Goal: Task Accomplishment & Management: Use online tool/utility

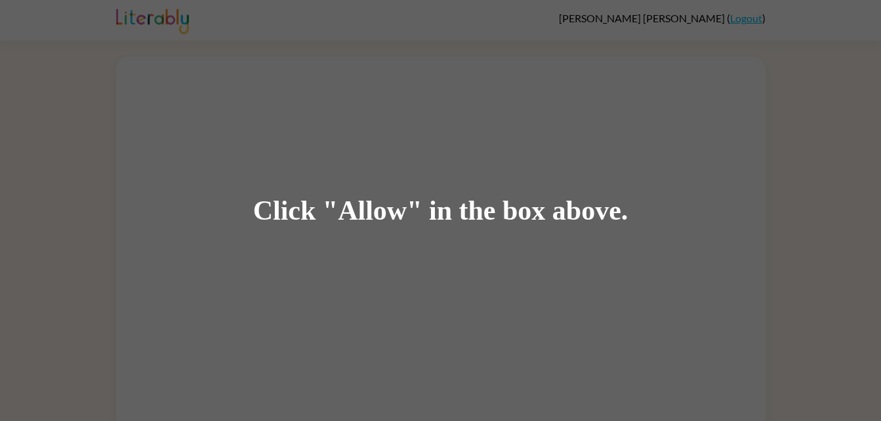
click at [698, 354] on div "Click "Allow" in the box above." at bounding box center [440, 210] width 881 height 421
click at [709, 336] on div "Click "Allow" in the box above." at bounding box center [440, 210] width 881 height 421
click at [705, 332] on div "Click "Allow" in the box above." at bounding box center [440, 210] width 881 height 421
click at [352, 199] on div "Click "Allow" in the box above." at bounding box center [440, 211] width 375 height 30
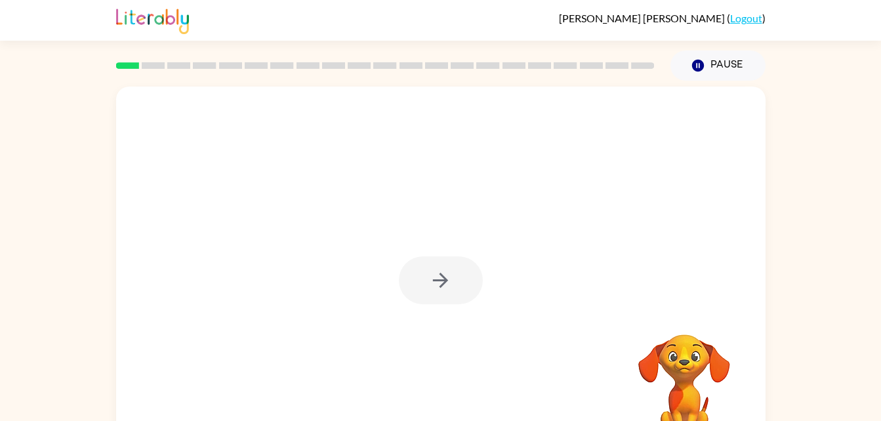
click at [494, 285] on div at bounding box center [441, 274] width 650 height 375
click at [430, 299] on button "button" at bounding box center [441, 281] width 84 height 48
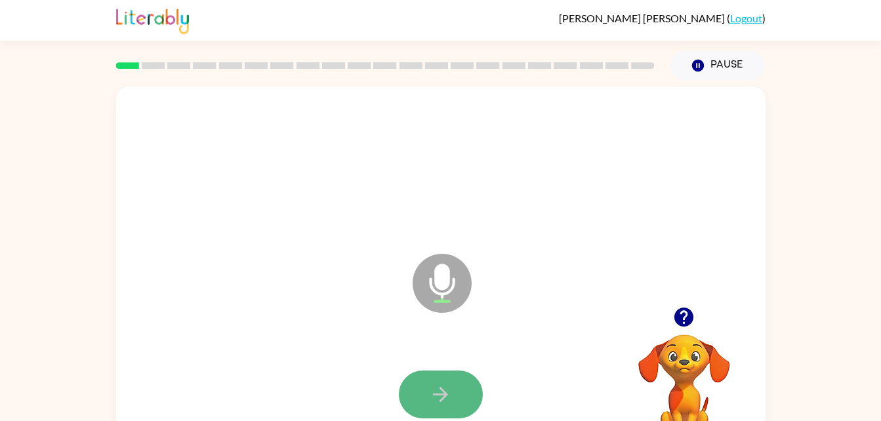
click at [443, 396] on icon "button" at bounding box center [440, 394] width 23 height 23
click at [449, 385] on icon "button" at bounding box center [440, 394] width 23 height 23
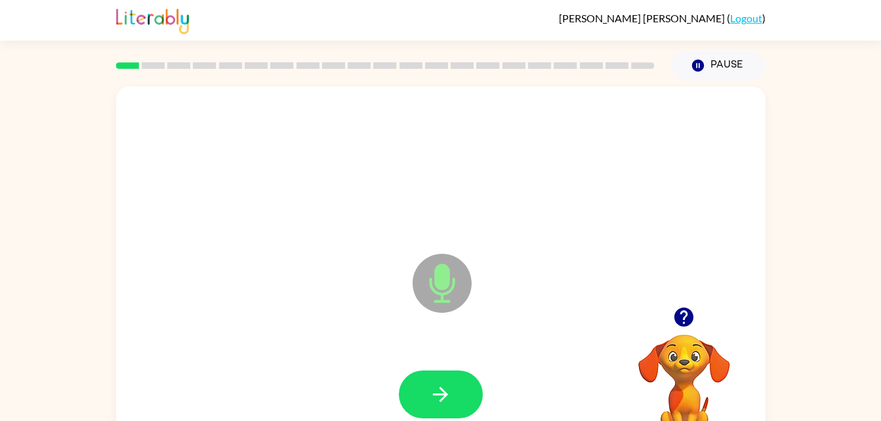
click at [449, 385] on icon "button" at bounding box center [440, 394] width 23 height 23
click at [683, 310] on icon "button" at bounding box center [684, 317] width 19 height 19
click at [438, 371] on button "button" at bounding box center [441, 395] width 84 height 48
click at [425, 382] on button "button" at bounding box center [441, 395] width 84 height 48
click at [681, 313] on icon "button" at bounding box center [684, 317] width 19 height 19
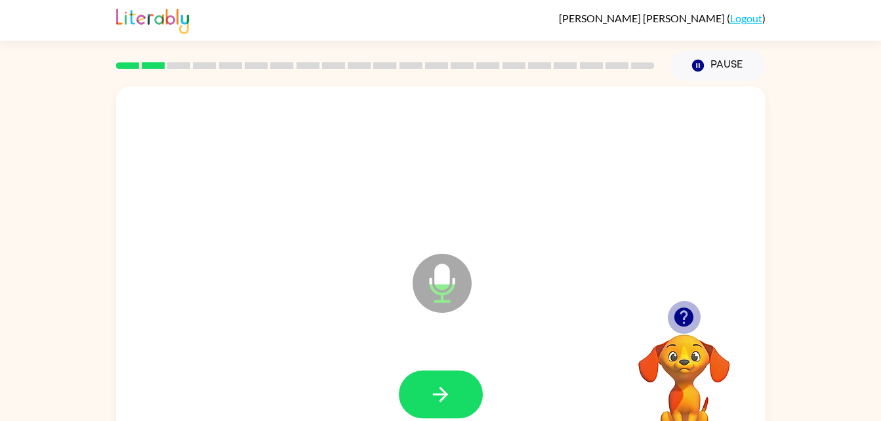
click at [678, 318] on icon "button" at bounding box center [684, 317] width 19 height 19
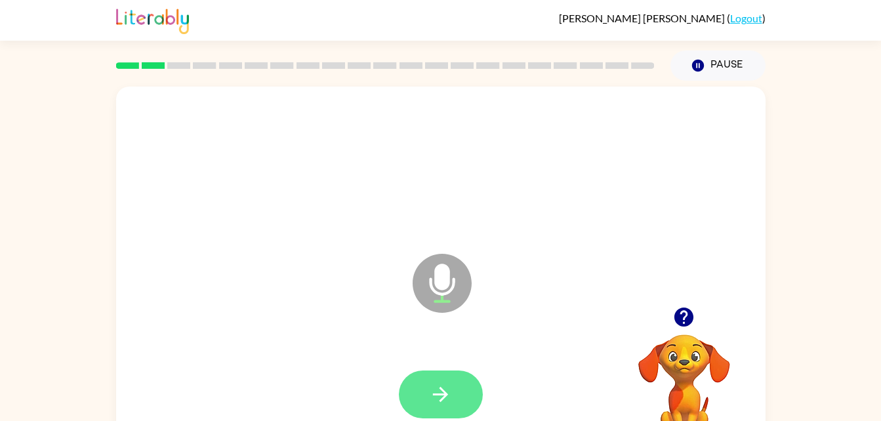
click at [438, 388] on icon "button" at bounding box center [440, 394] width 23 height 23
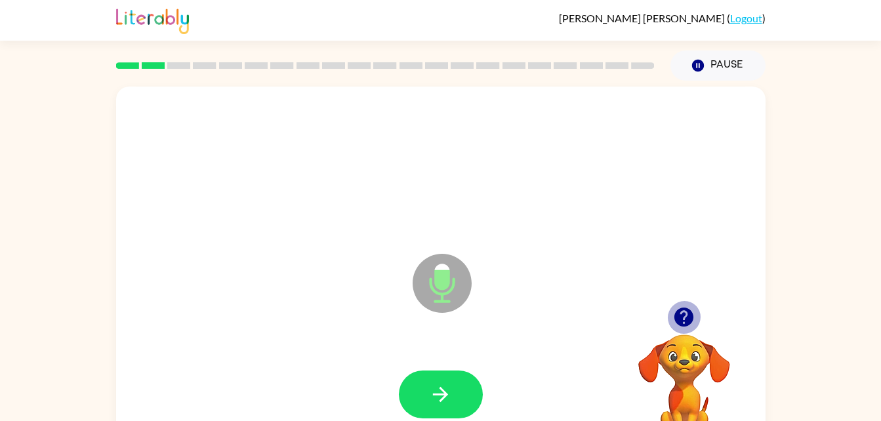
click at [679, 306] on icon "button" at bounding box center [684, 317] width 23 height 23
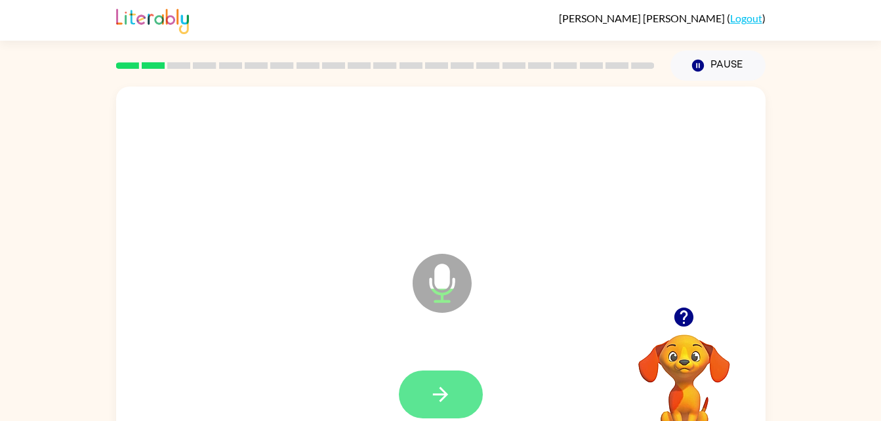
click at [455, 404] on button "button" at bounding box center [441, 395] width 84 height 48
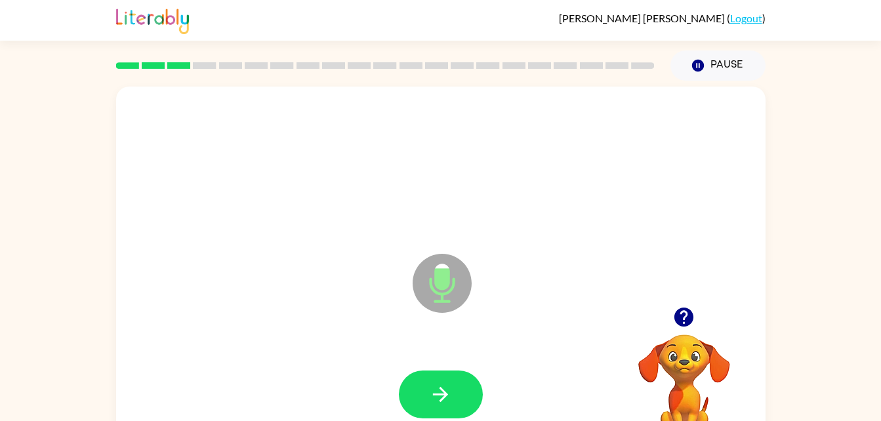
click at [454, 162] on div at bounding box center [440, 167] width 623 height 108
click at [683, 304] on button "button" at bounding box center [683, 317] width 33 height 33
click at [675, 312] on icon "button" at bounding box center [684, 317] width 23 height 23
click at [442, 378] on button "button" at bounding box center [441, 395] width 84 height 48
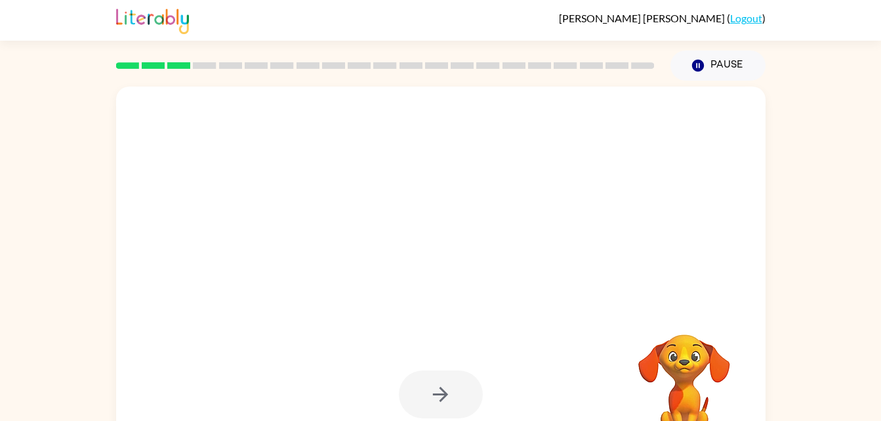
click at [443, 377] on div at bounding box center [441, 395] width 84 height 48
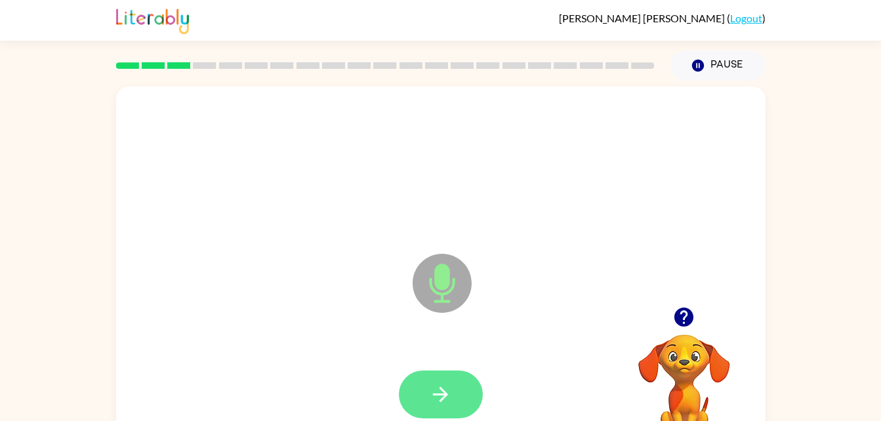
click at [447, 376] on button "button" at bounding box center [441, 395] width 84 height 48
click at [434, 397] on icon "button" at bounding box center [440, 394] width 23 height 23
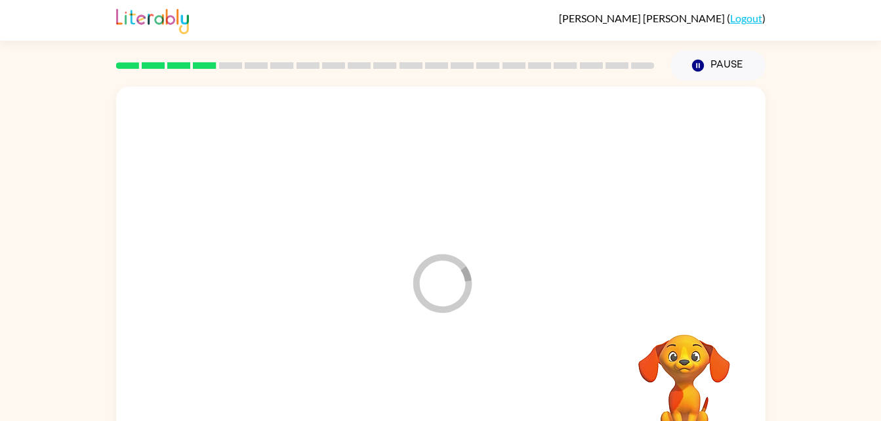
click at [592, 400] on div at bounding box center [440, 395] width 623 height 108
click at [534, 307] on div at bounding box center [441, 274] width 650 height 375
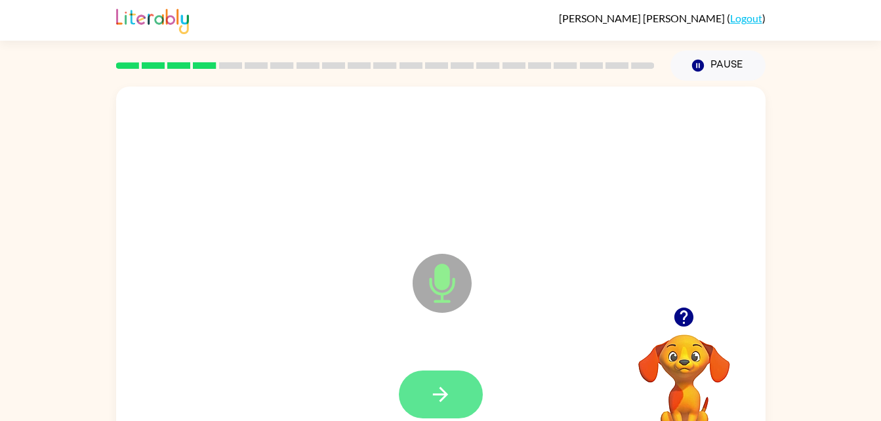
click at [434, 375] on button "button" at bounding box center [441, 395] width 84 height 48
click at [430, 404] on icon "button" at bounding box center [440, 394] width 23 height 23
click at [693, 326] on icon "button" at bounding box center [684, 317] width 23 height 23
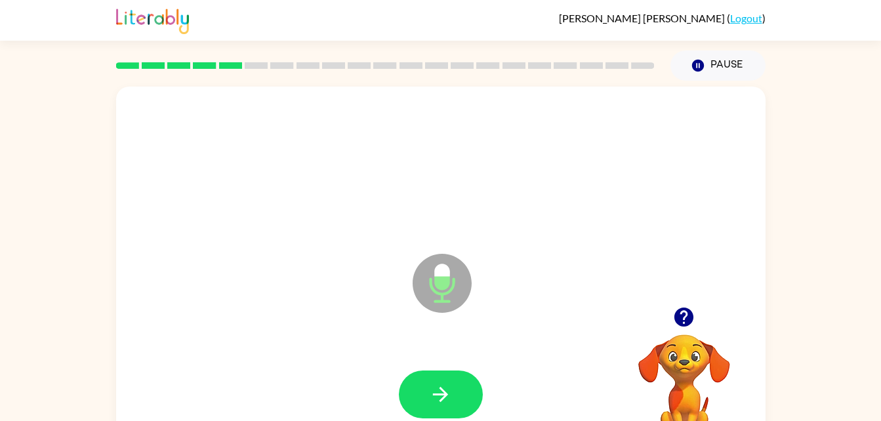
click at [693, 318] on icon "button" at bounding box center [684, 317] width 19 height 19
click at [679, 318] on icon "button" at bounding box center [684, 317] width 19 height 19
click at [690, 312] on icon "button" at bounding box center [684, 317] width 19 height 19
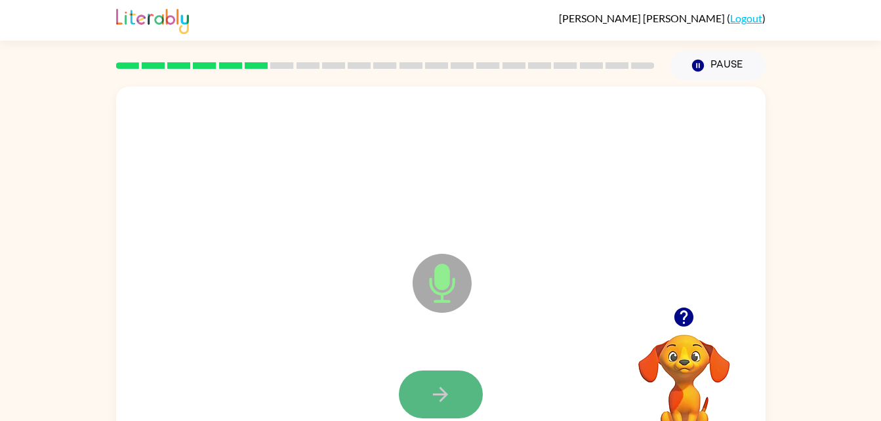
click at [436, 397] on icon "button" at bounding box center [440, 394] width 23 height 23
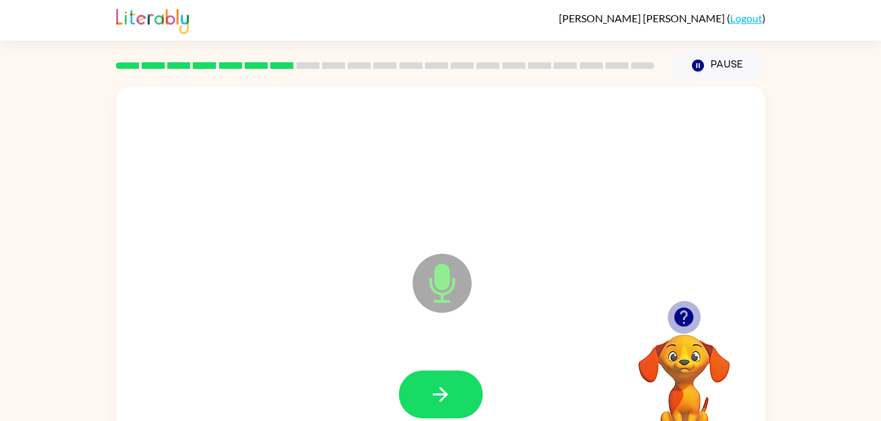
click at [688, 324] on icon "button" at bounding box center [684, 317] width 19 height 19
click at [688, 324] on video "Your browser must support playing .mp4 files to use Literably. Please try using…" at bounding box center [684, 379] width 131 height 131
click at [685, 320] on icon "button" at bounding box center [684, 317] width 23 height 23
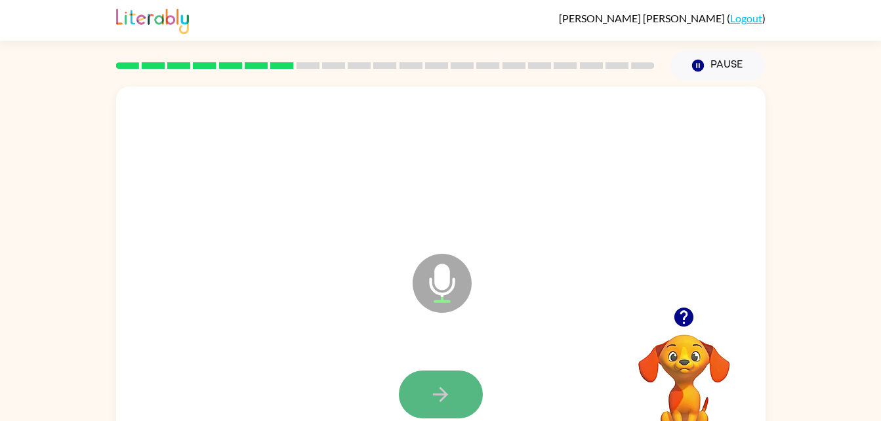
click at [428, 390] on button "button" at bounding box center [441, 395] width 84 height 48
click at [447, 381] on button "button" at bounding box center [441, 395] width 84 height 48
click at [446, 386] on icon "button" at bounding box center [440, 394] width 23 height 23
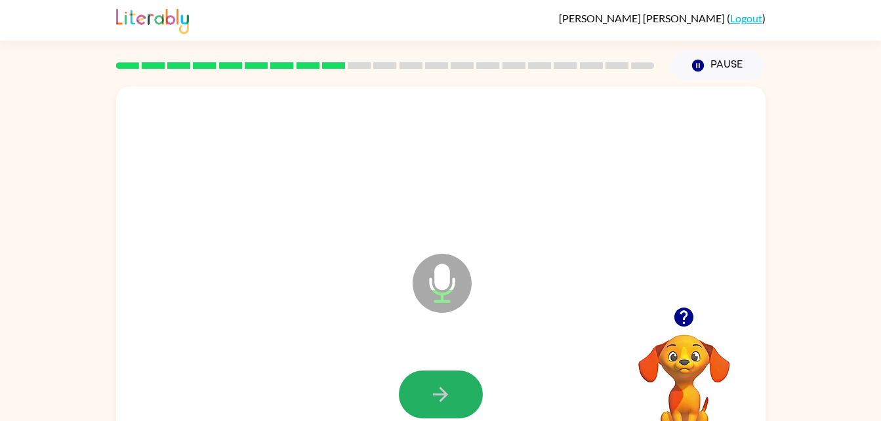
click at [446, 386] on icon "button" at bounding box center [440, 394] width 23 height 23
click at [442, 396] on icon "button" at bounding box center [440, 394] width 23 height 23
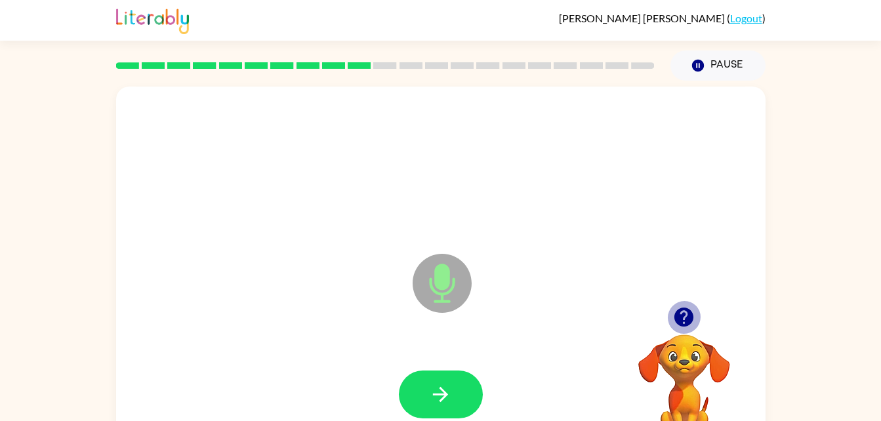
click at [679, 311] on icon "button" at bounding box center [684, 317] width 19 height 19
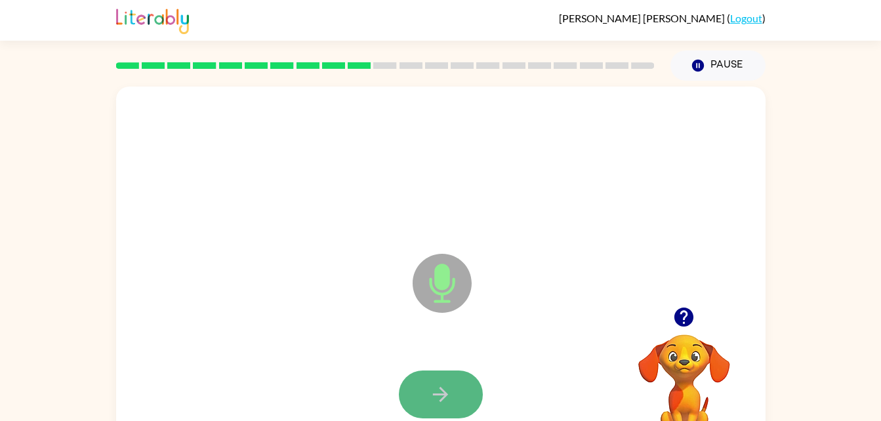
click at [435, 392] on icon "button" at bounding box center [440, 394] width 23 height 23
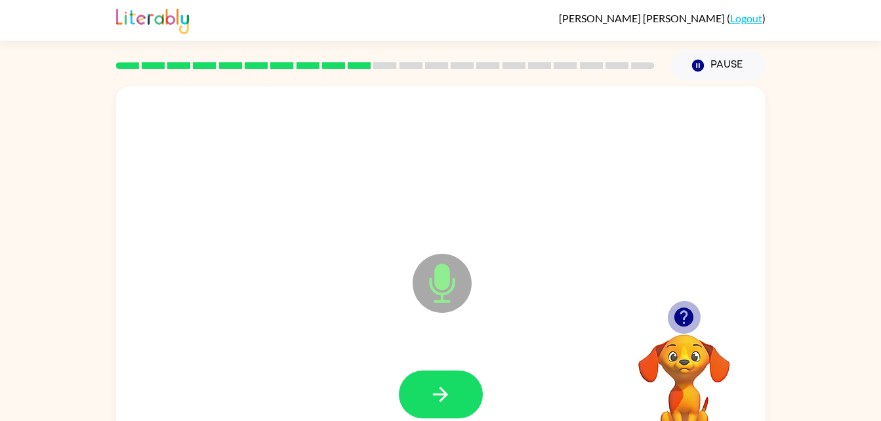
click at [685, 311] on icon "button" at bounding box center [684, 317] width 23 height 23
click at [682, 312] on icon "button" at bounding box center [684, 317] width 23 height 23
click at [682, 312] on div "Microphone The Microphone is here when it is your turn to talk" at bounding box center [441, 274] width 650 height 375
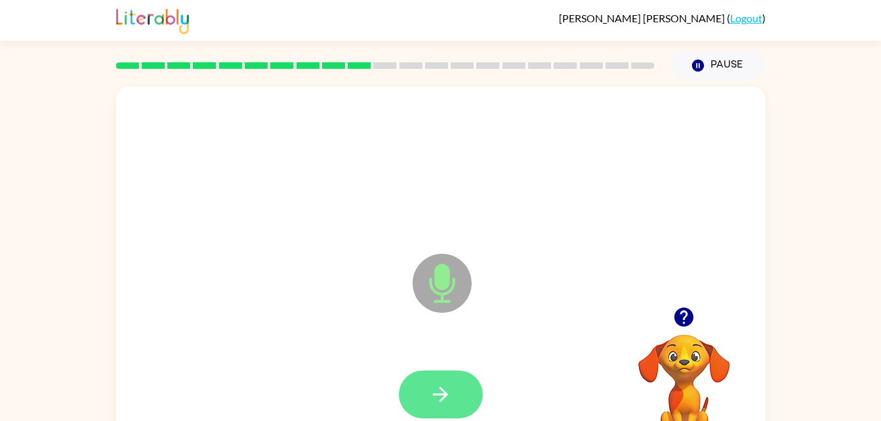
click at [454, 382] on button "button" at bounding box center [441, 395] width 84 height 48
click at [679, 307] on icon "button" at bounding box center [684, 317] width 23 height 23
click at [436, 402] on icon "button" at bounding box center [440, 394] width 23 height 23
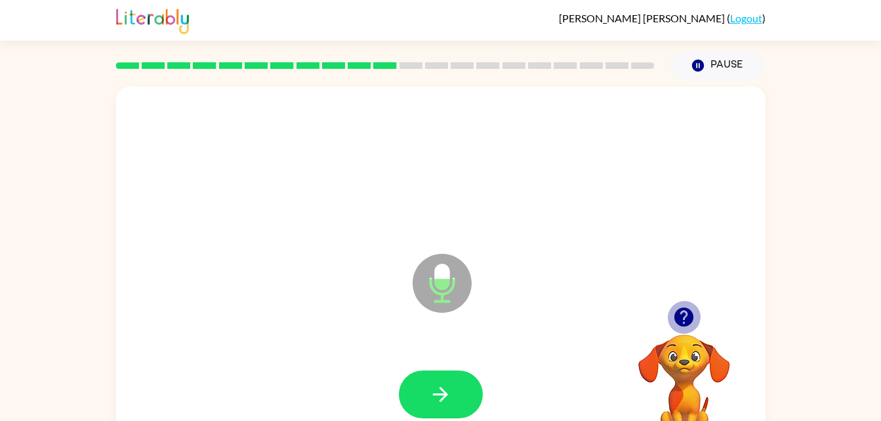
click at [688, 324] on icon "button" at bounding box center [684, 317] width 19 height 19
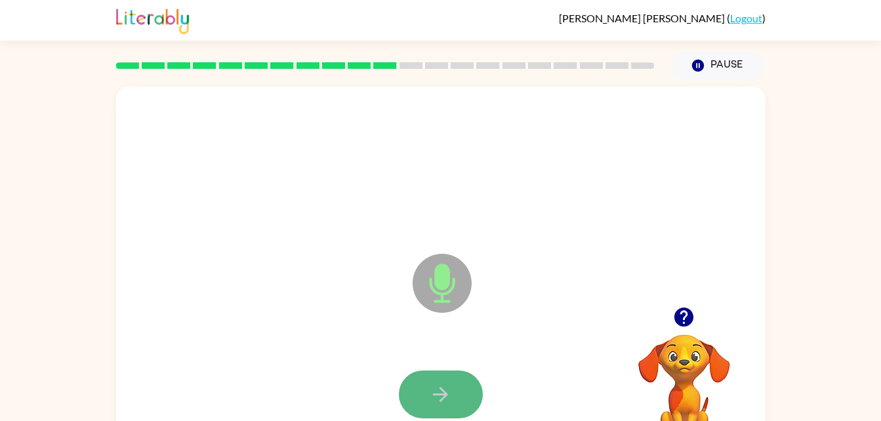
click at [439, 385] on icon "button" at bounding box center [440, 394] width 23 height 23
click at [673, 329] on icon "button" at bounding box center [684, 317] width 23 height 23
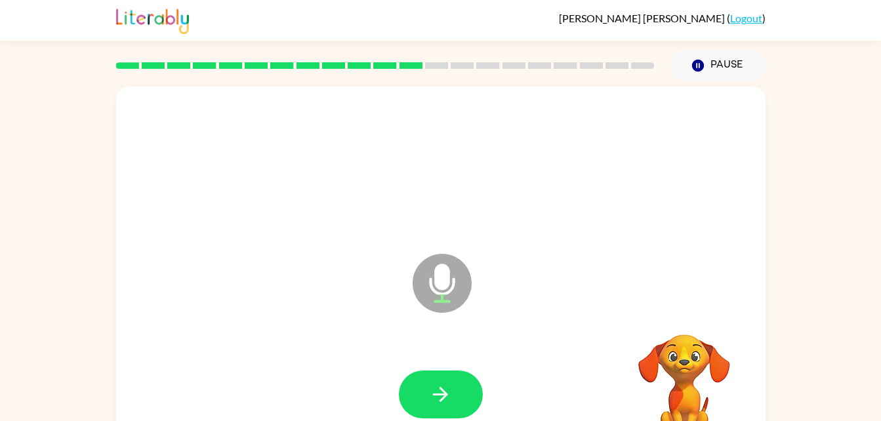
click at [46, 336] on div "Microphone The Microphone is here when it is your turn to talk Your browser mus…" at bounding box center [440, 271] width 881 height 381
click at [686, 331] on button "button" at bounding box center [683, 317] width 33 height 33
click at [687, 327] on icon "button" at bounding box center [684, 317] width 23 height 23
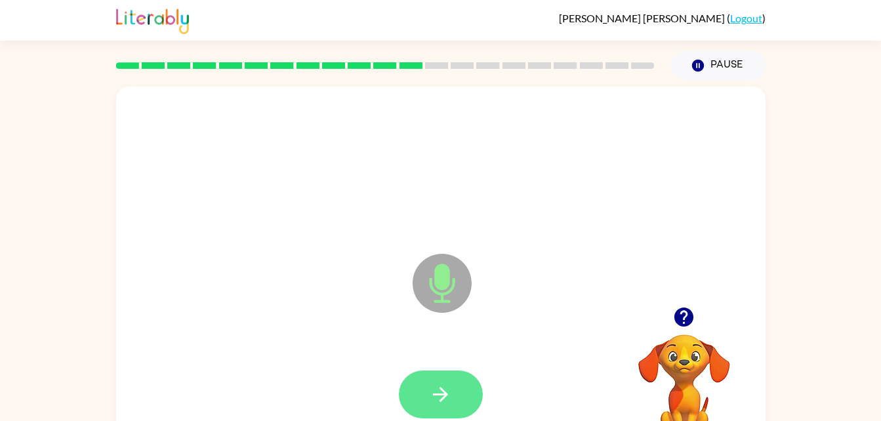
click at [421, 388] on button "button" at bounding box center [441, 395] width 84 height 48
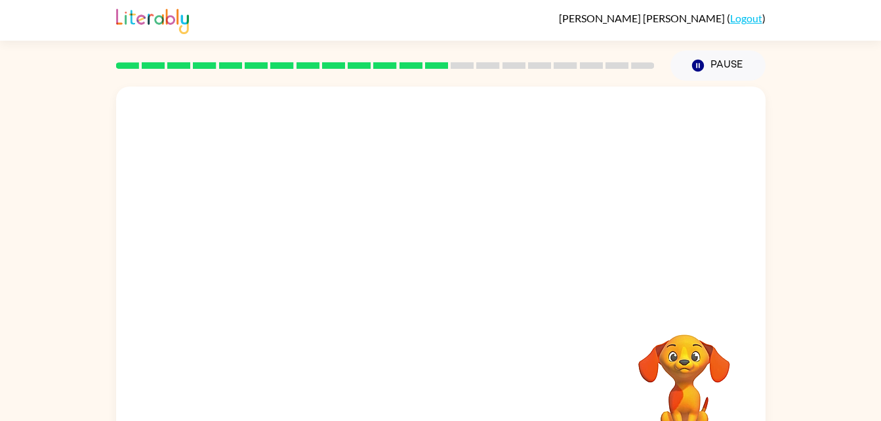
scroll to position [24, 0]
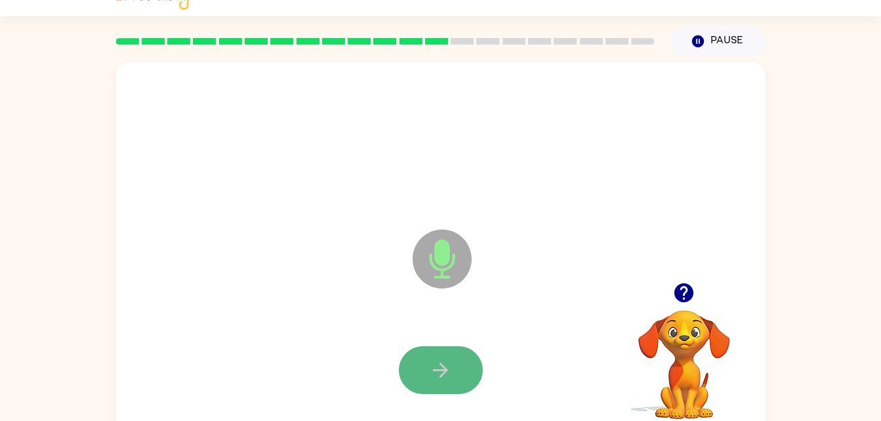
click at [425, 348] on button "button" at bounding box center [441, 370] width 84 height 48
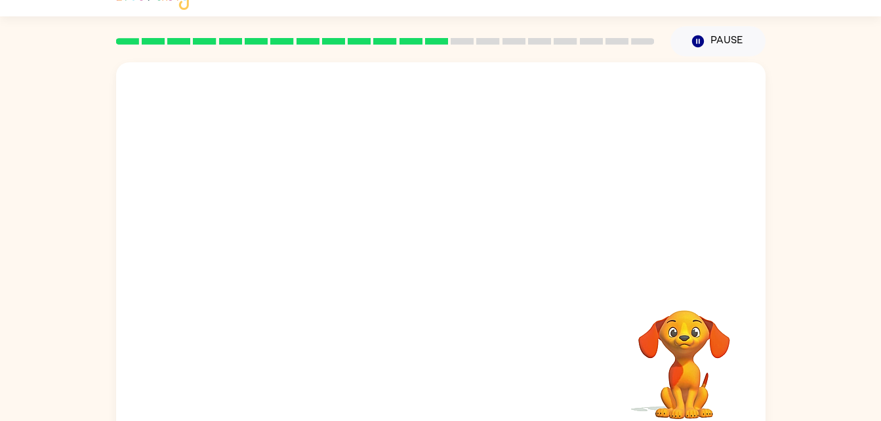
drag, startPoint x: 420, startPoint y: 394, endPoint x: 429, endPoint y: 400, distance: 10.6
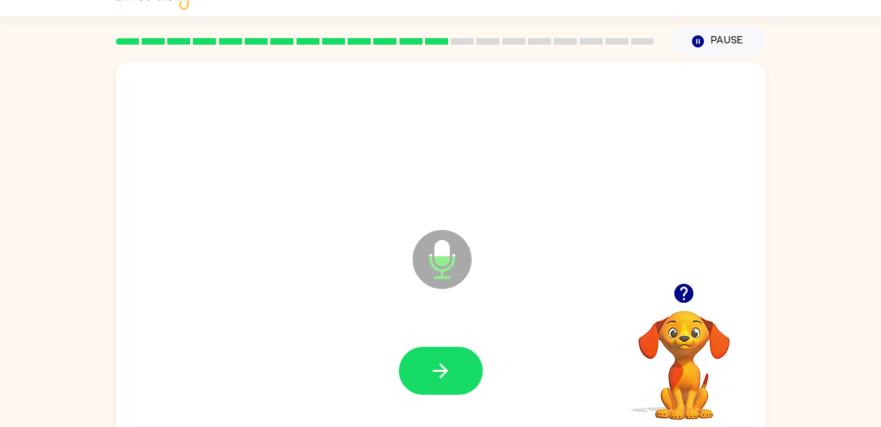
click at [666, 310] on div at bounding box center [684, 292] width 131 height 33
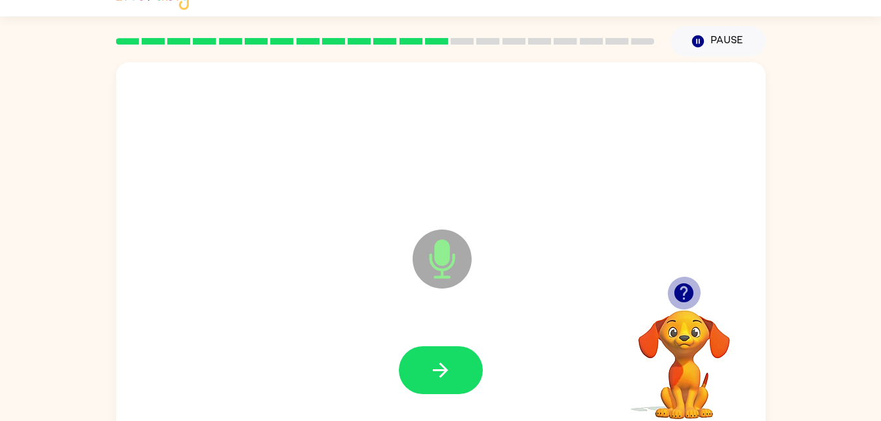
click at [682, 287] on icon "button" at bounding box center [684, 292] width 19 height 19
click at [679, 299] on icon "button" at bounding box center [684, 292] width 19 height 19
click at [682, 291] on video "Your browser must support playing .mp4 files to use Literably. Please try using…" at bounding box center [684, 355] width 131 height 131
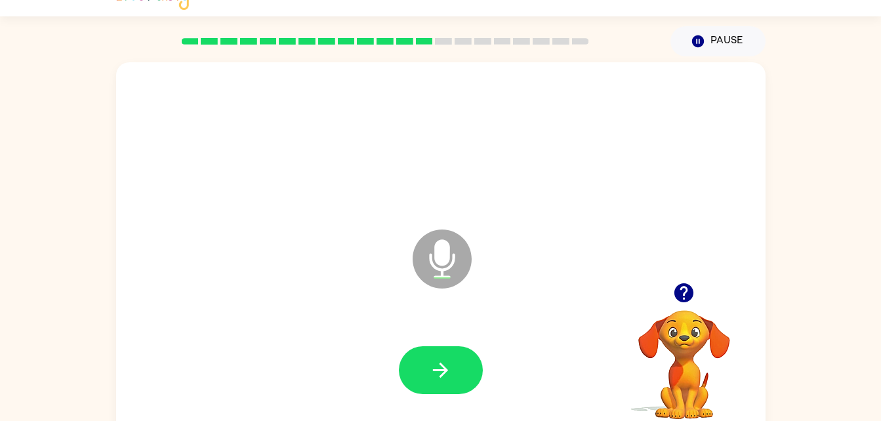
scroll to position [0, 0]
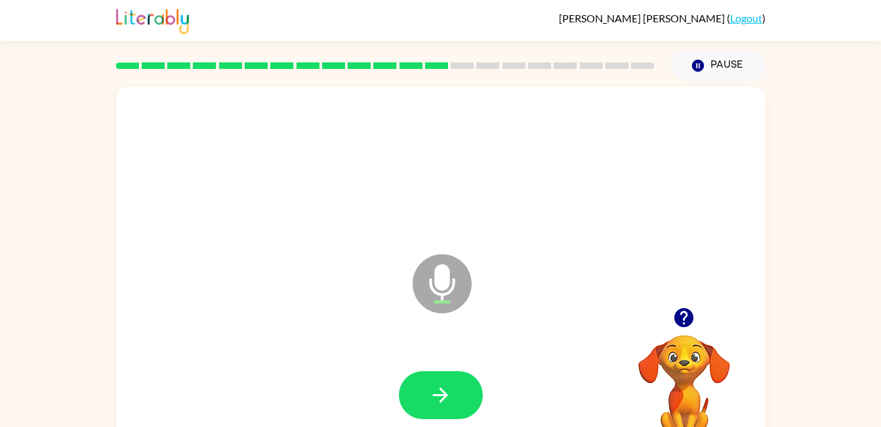
click at [691, 322] on icon "button" at bounding box center [684, 317] width 19 height 19
click at [681, 308] on icon "button" at bounding box center [684, 317] width 23 height 23
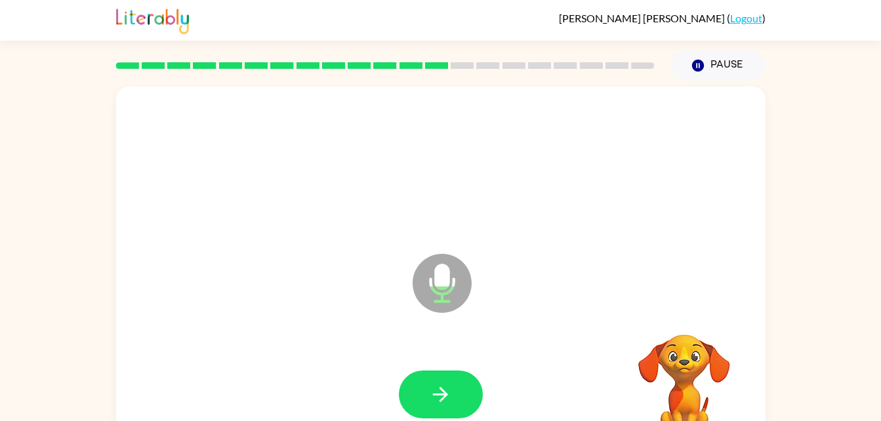
click at [681, 325] on video "Your browser must support playing .mp4 files to use Literably. Please try using…" at bounding box center [684, 379] width 131 height 131
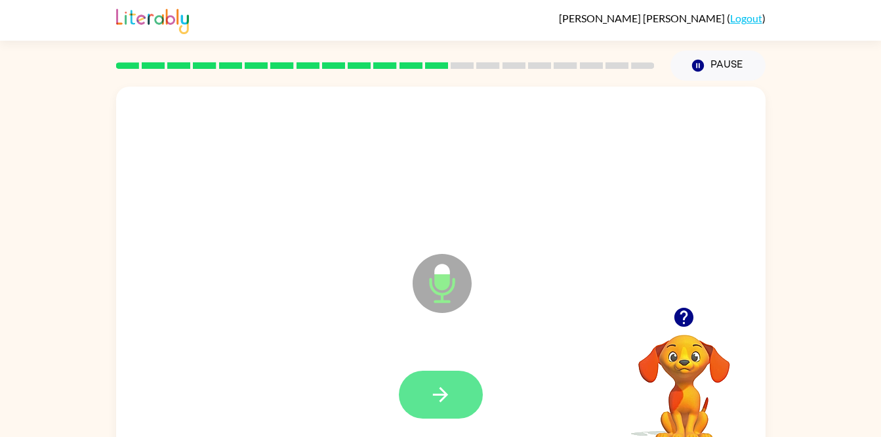
click at [438, 399] on icon "button" at bounding box center [440, 394] width 23 height 23
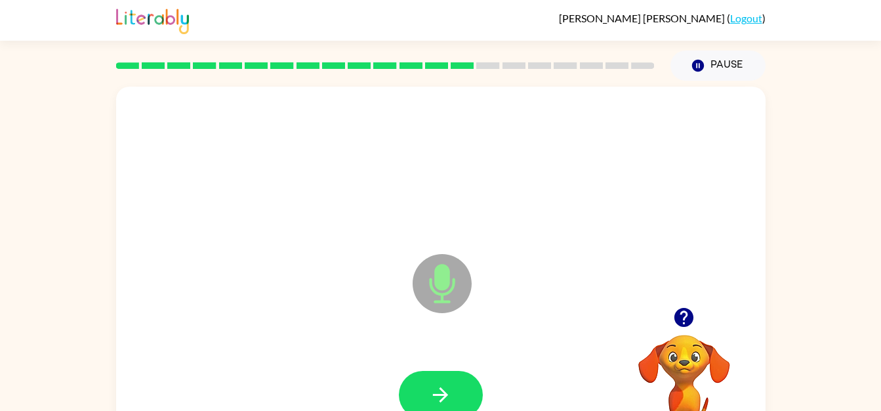
click at [436, 374] on button "button" at bounding box center [441, 395] width 84 height 48
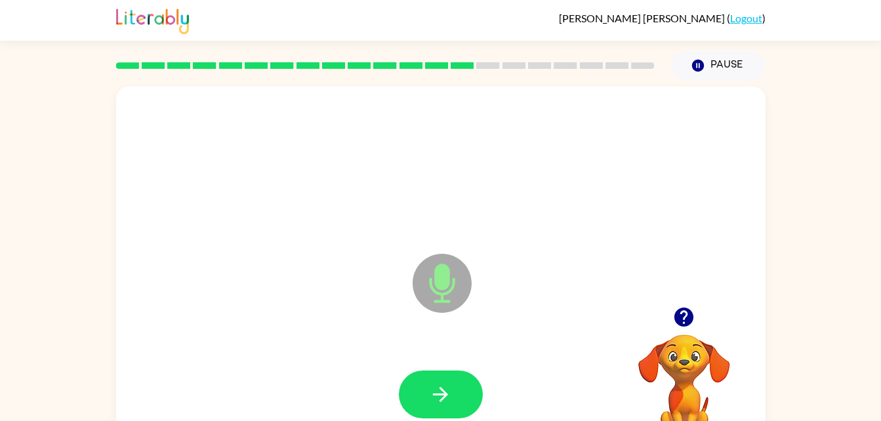
click at [440, 378] on button "button" at bounding box center [441, 395] width 84 height 48
click at [677, 328] on icon "button" at bounding box center [684, 317] width 23 height 23
click at [441, 397] on icon "button" at bounding box center [440, 394] width 23 height 23
click at [435, 395] on icon "button" at bounding box center [440, 394] width 15 height 15
click at [434, 397] on icon "button" at bounding box center [440, 394] width 23 height 23
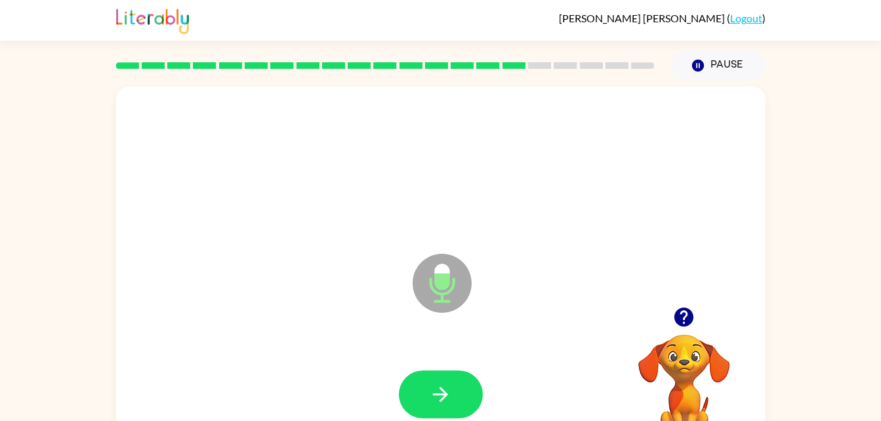
click at [667, 332] on div at bounding box center [684, 317] width 131 height 33
click at [683, 322] on icon "button" at bounding box center [684, 317] width 19 height 19
click at [431, 408] on button "button" at bounding box center [441, 395] width 84 height 48
click at [423, 377] on button "button" at bounding box center [441, 395] width 84 height 48
click at [688, 310] on icon "button" at bounding box center [684, 317] width 19 height 19
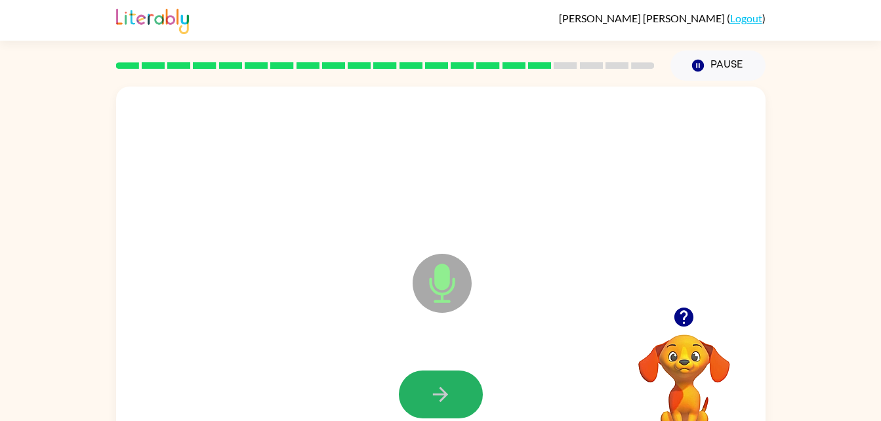
click at [416, 386] on button "button" at bounding box center [441, 395] width 84 height 48
click at [422, 390] on button "button" at bounding box center [441, 395] width 84 height 48
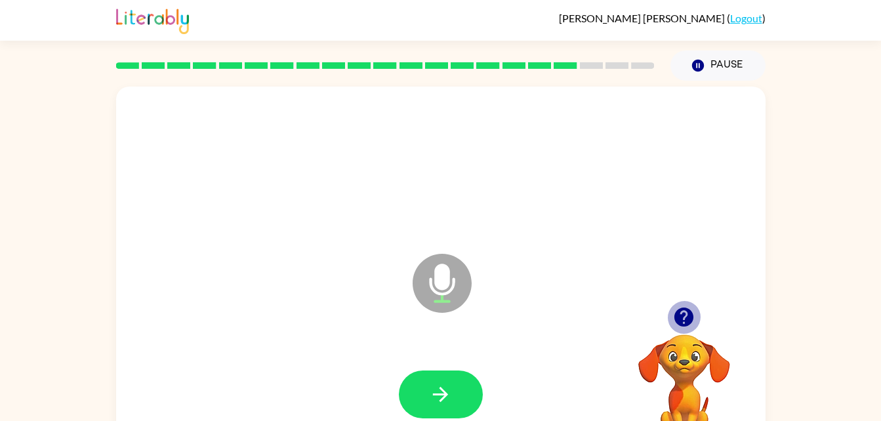
click at [685, 318] on icon "button" at bounding box center [684, 317] width 23 height 23
click at [685, 317] on icon "button" at bounding box center [684, 317] width 23 height 23
click at [414, 371] on div at bounding box center [441, 395] width 84 height 48
click at [417, 385] on button "button" at bounding box center [441, 395] width 84 height 48
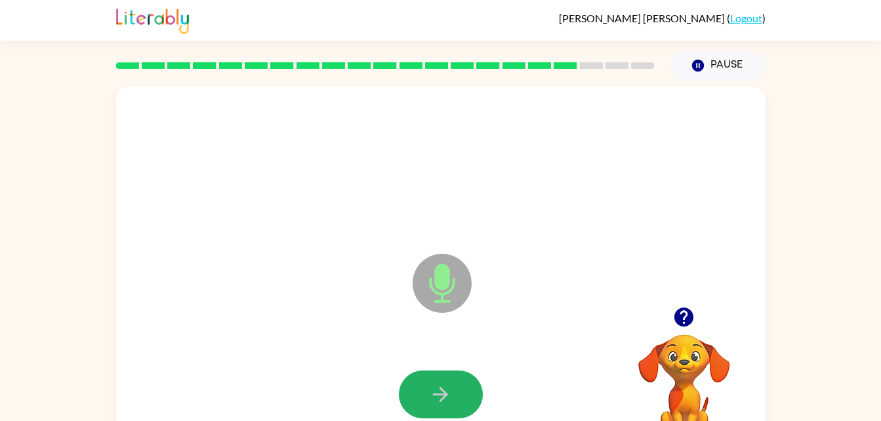
click at [417, 385] on button "button" at bounding box center [441, 395] width 84 height 48
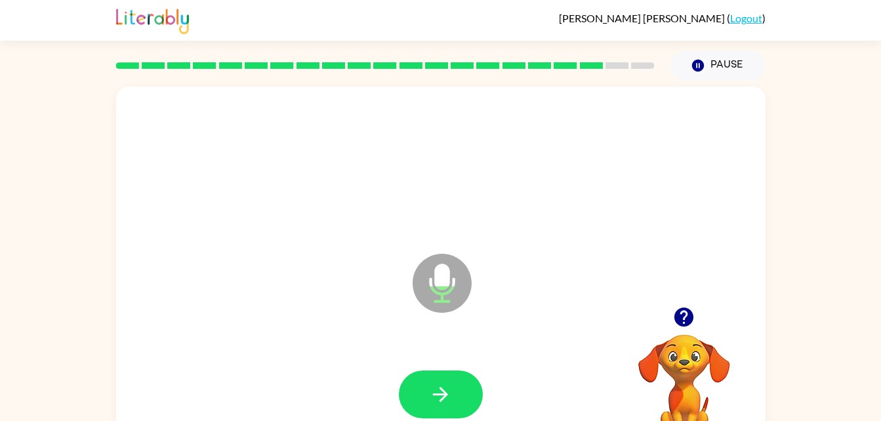
click at [671, 312] on button "button" at bounding box center [683, 317] width 33 height 33
click at [417, 374] on button "button" at bounding box center [441, 395] width 84 height 48
click at [416, 390] on button "button" at bounding box center [441, 395] width 84 height 48
click at [416, 391] on button "button" at bounding box center [441, 395] width 84 height 48
click at [430, 388] on icon "button" at bounding box center [440, 394] width 23 height 23
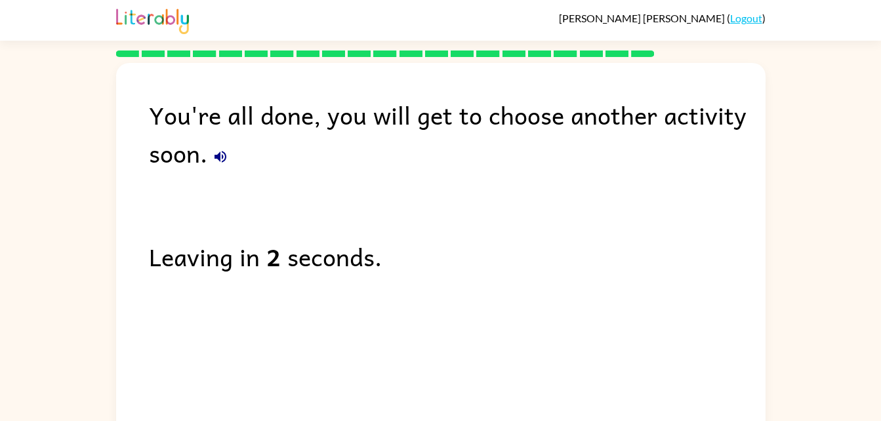
click at [214, 157] on icon "button" at bounding box center [221, 157] width 16 height 16
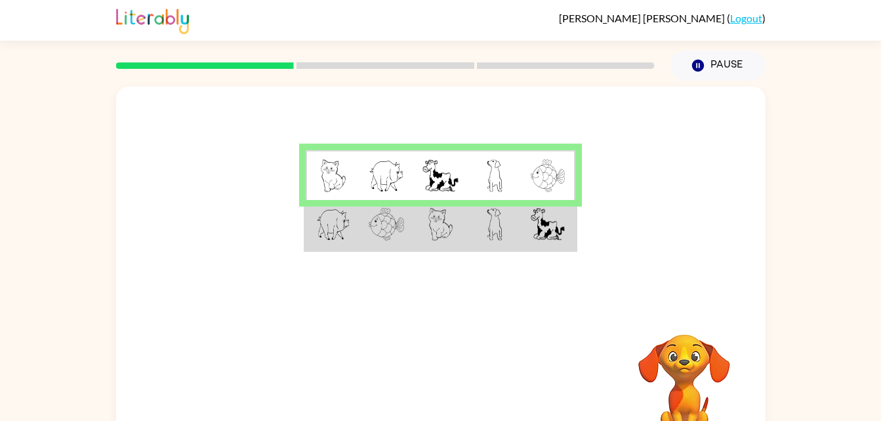
click at [442, 234] on img at bounding box center [441, 224] width 25 height 33
